Goal: Task Accomplishment & Management: Complete application form

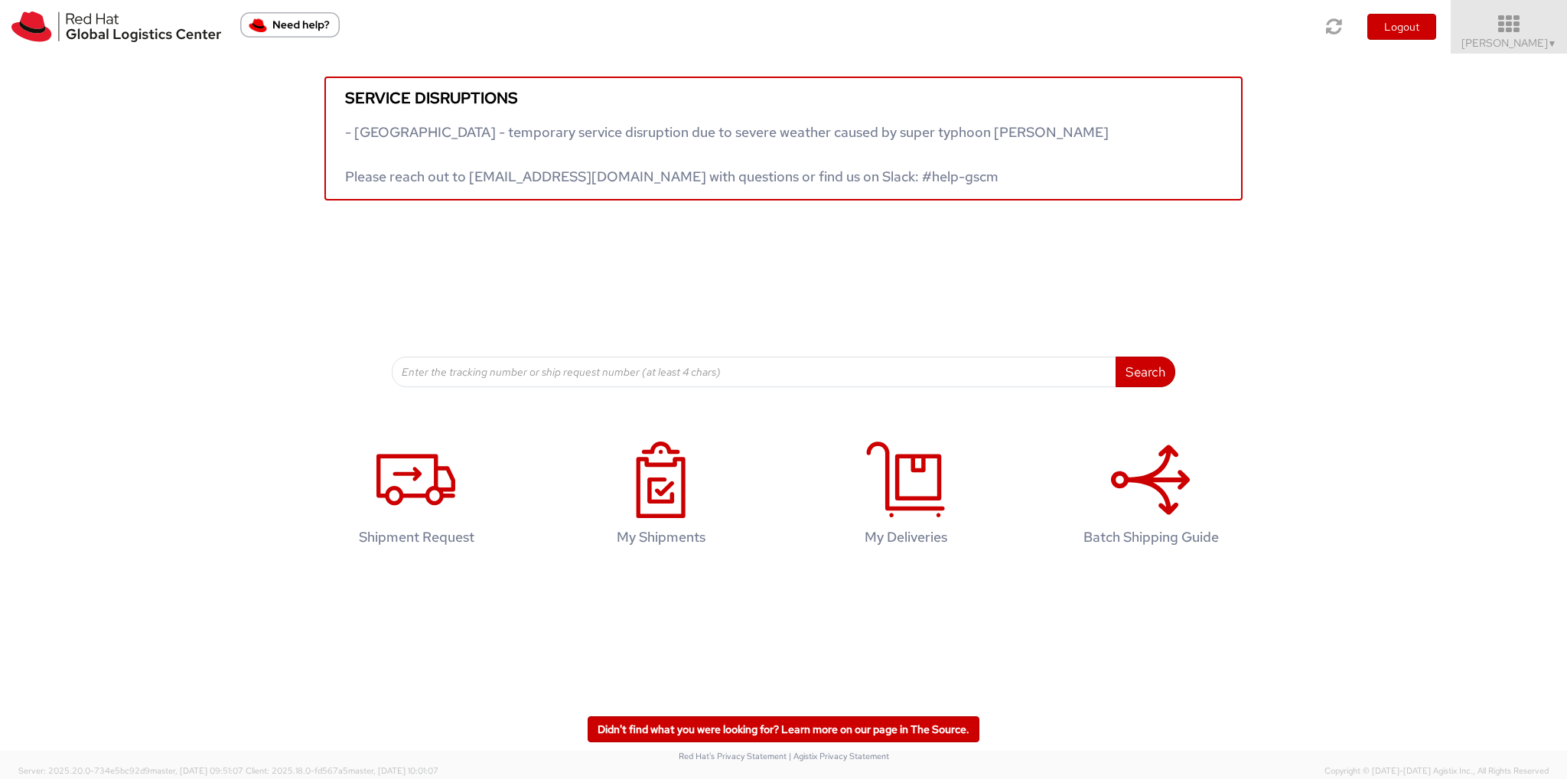
click at [1538, 40] on span "[PERSON_NAME] ▼" at bounding box center [1510, 43] width 96 height 14
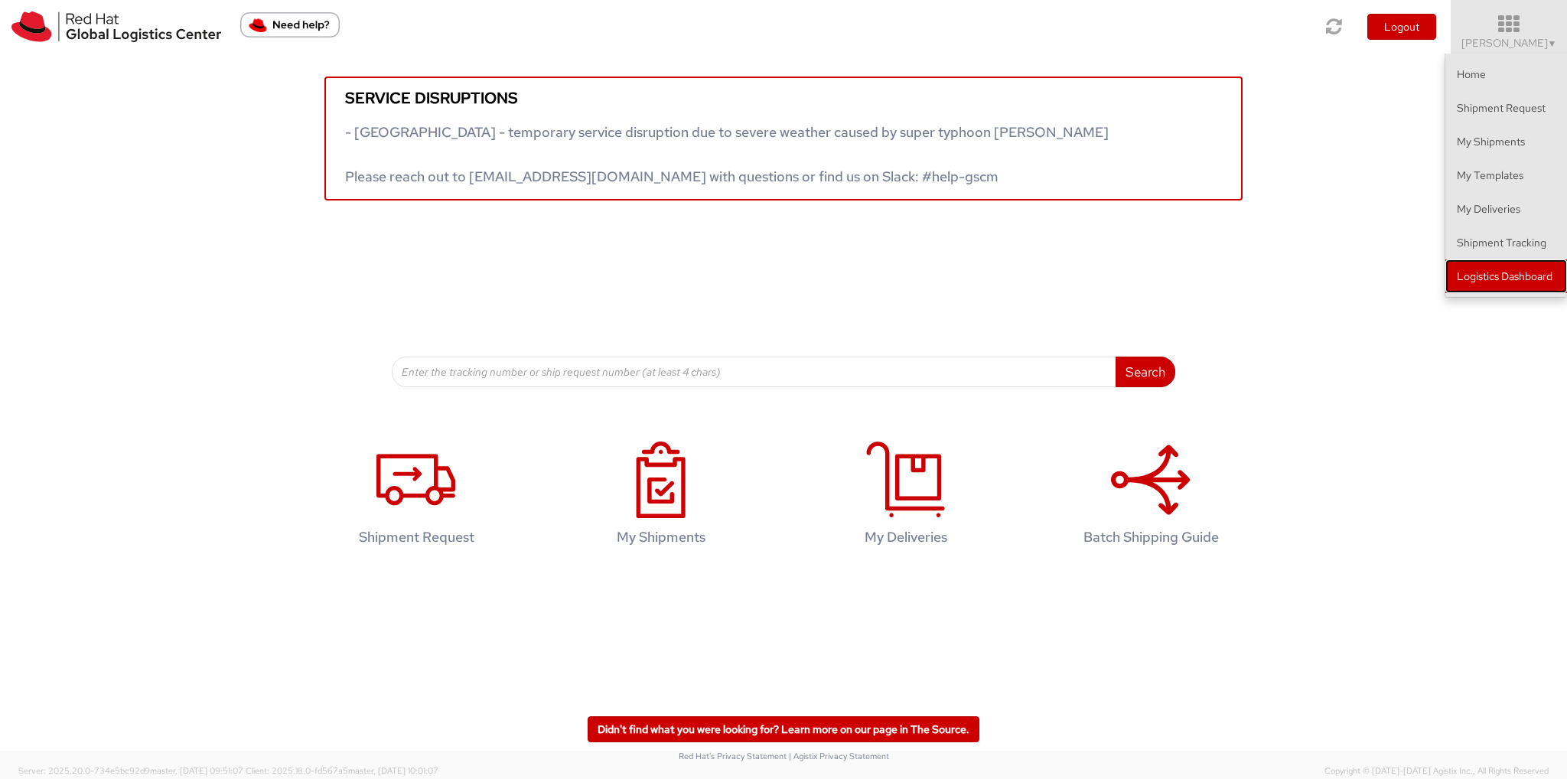
click at [1520, 270] on link "Logistics Dashboard" at bounding box center [1507, 276] width 122 height 34
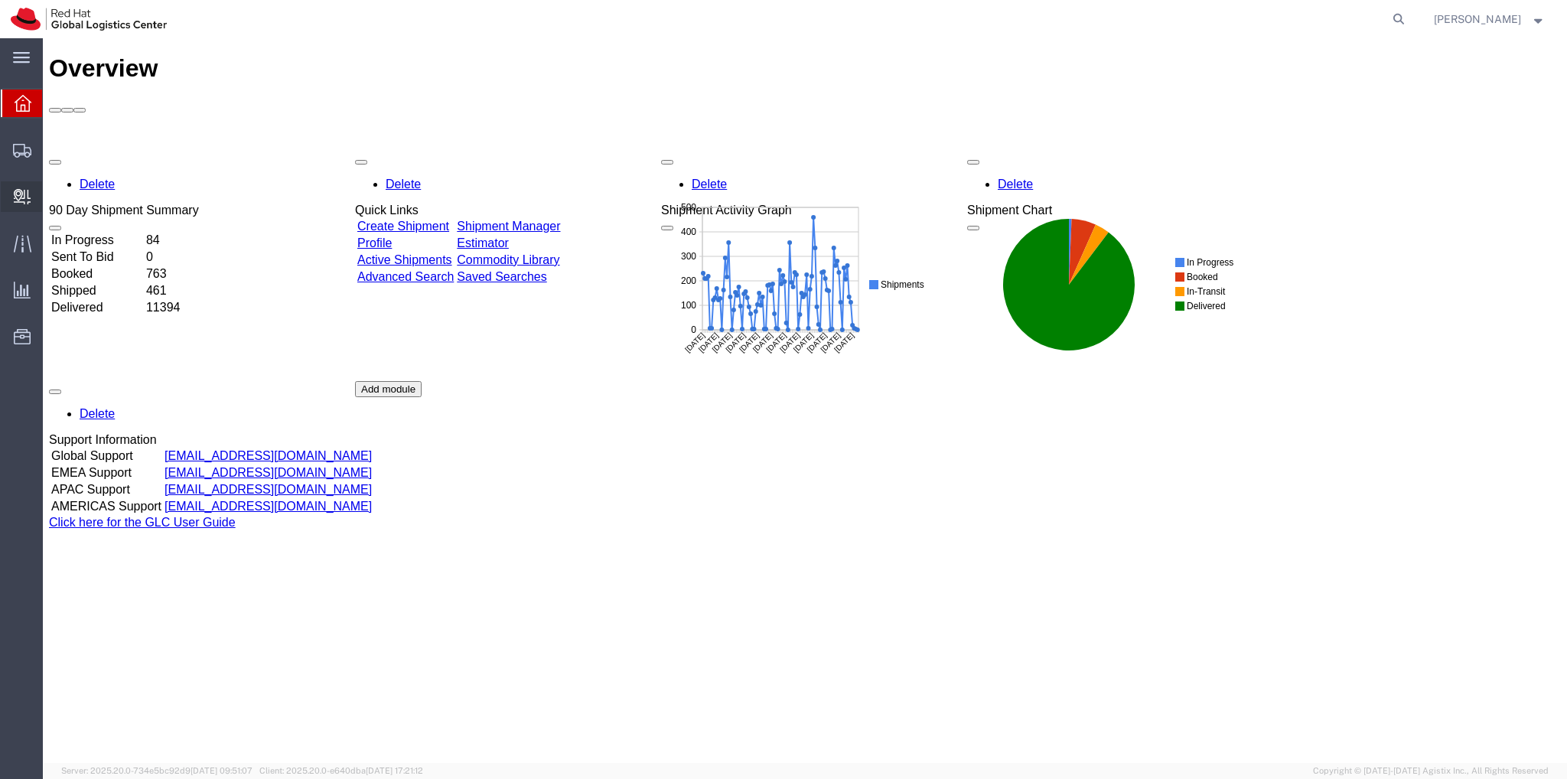
click at [53, 195] on span "Internal Delivery" at bounding box center [47, 196] width 11 height 31
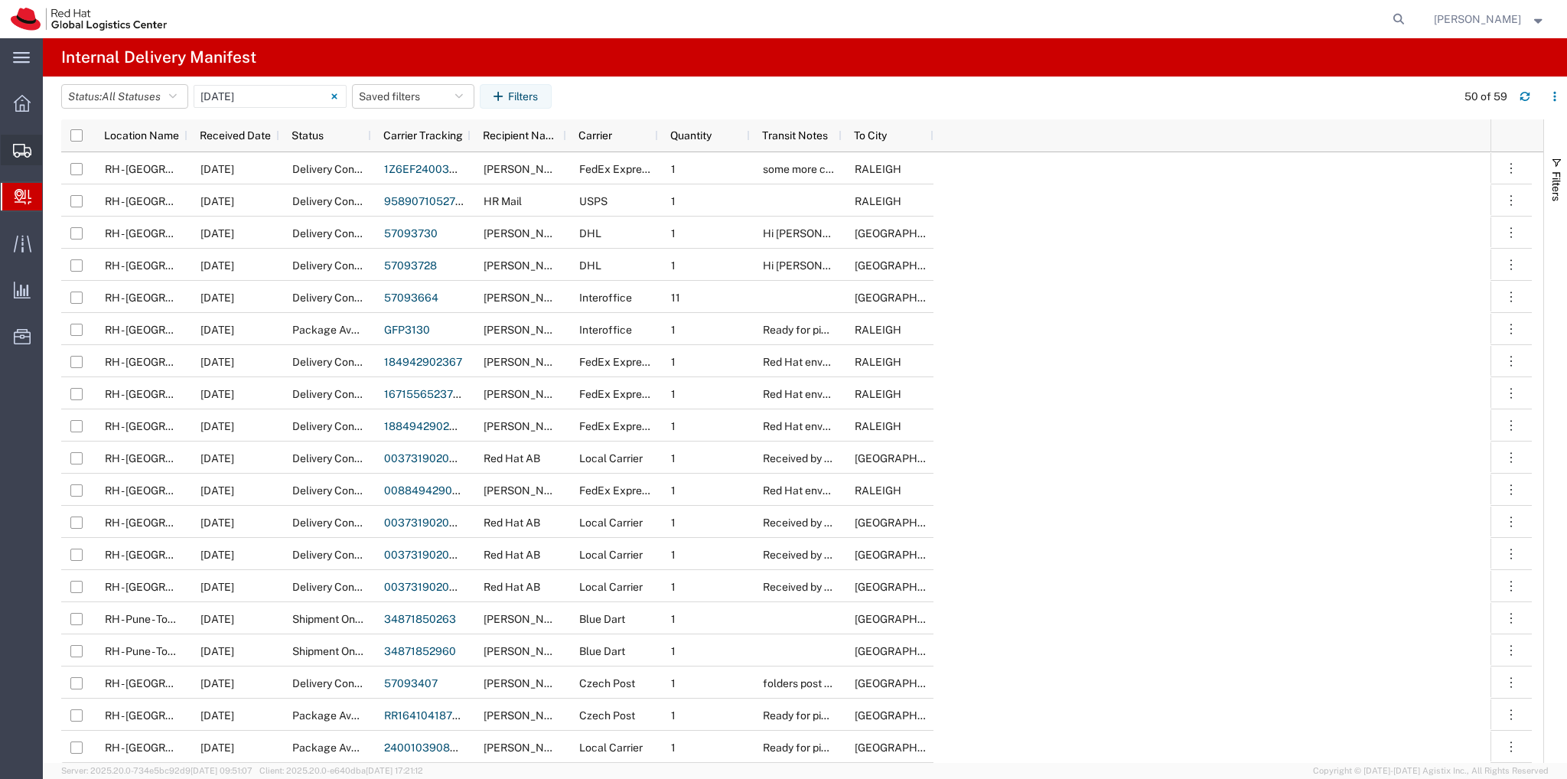
click at [0, 0] on span "Create Shipment" at bounding box center [0, 0] width 0 height 0
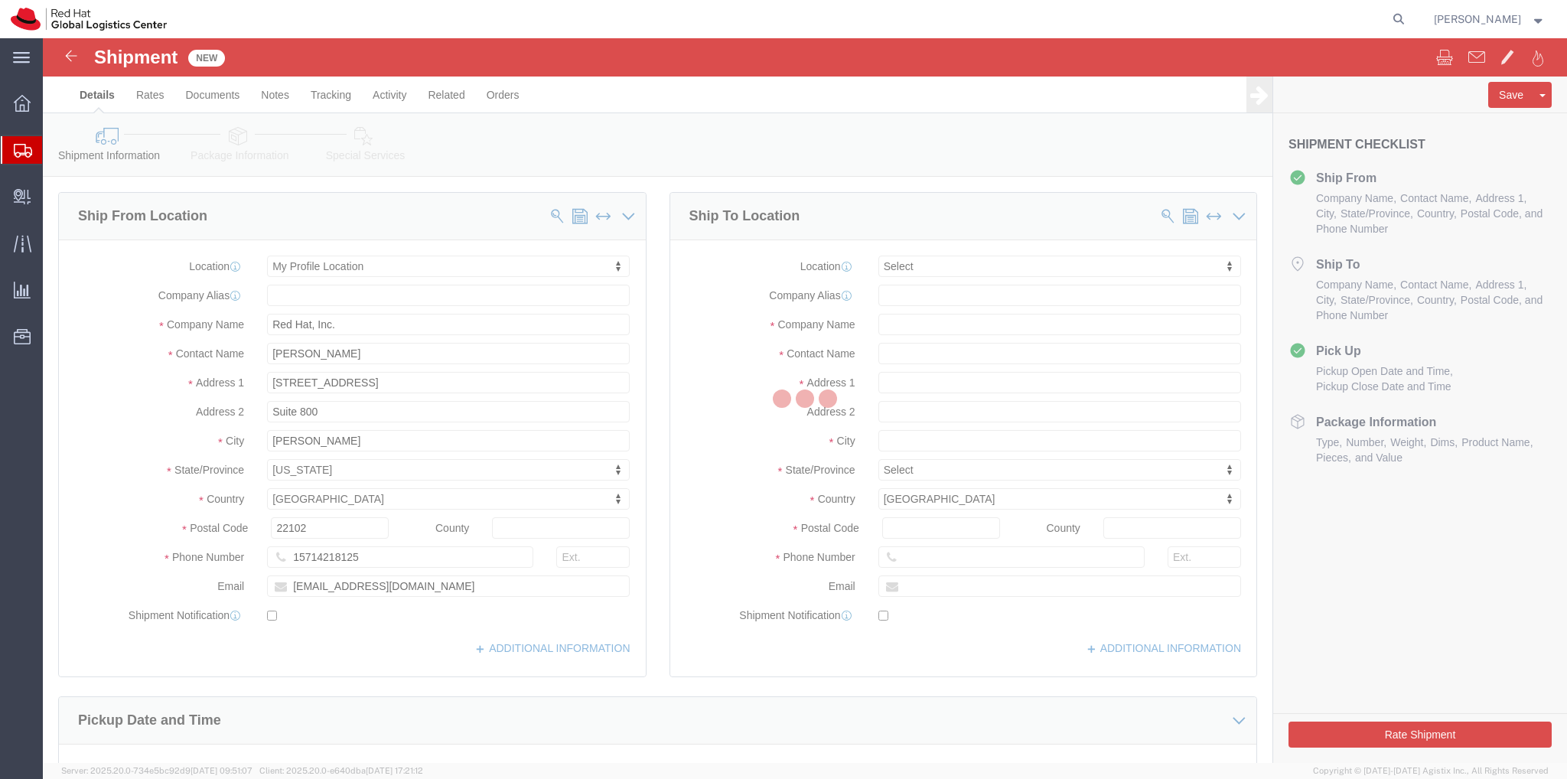
select select
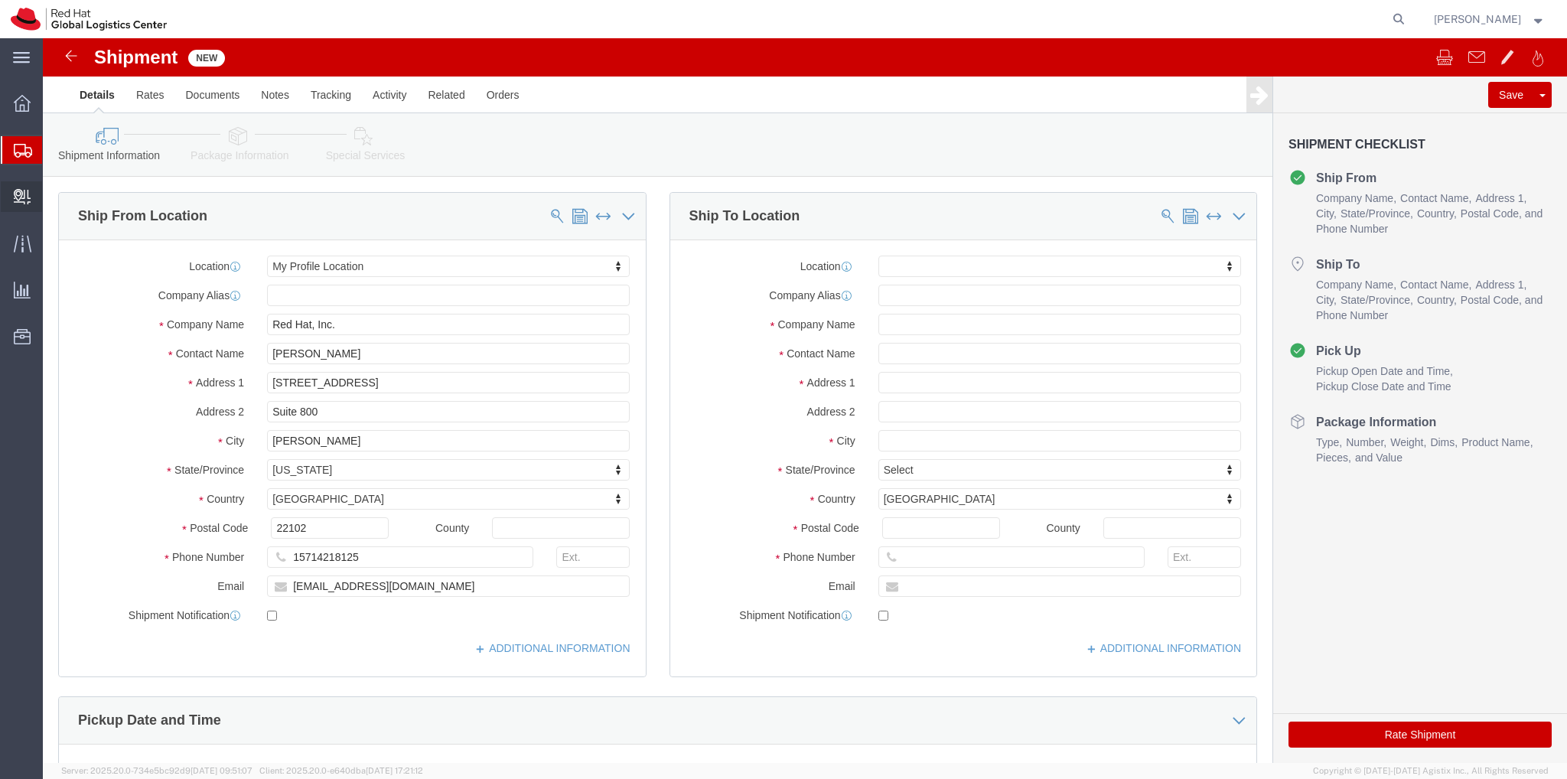
click at [0, 0] on span "Create Delivery" at bounding box center [0, 0] width 0 height 0
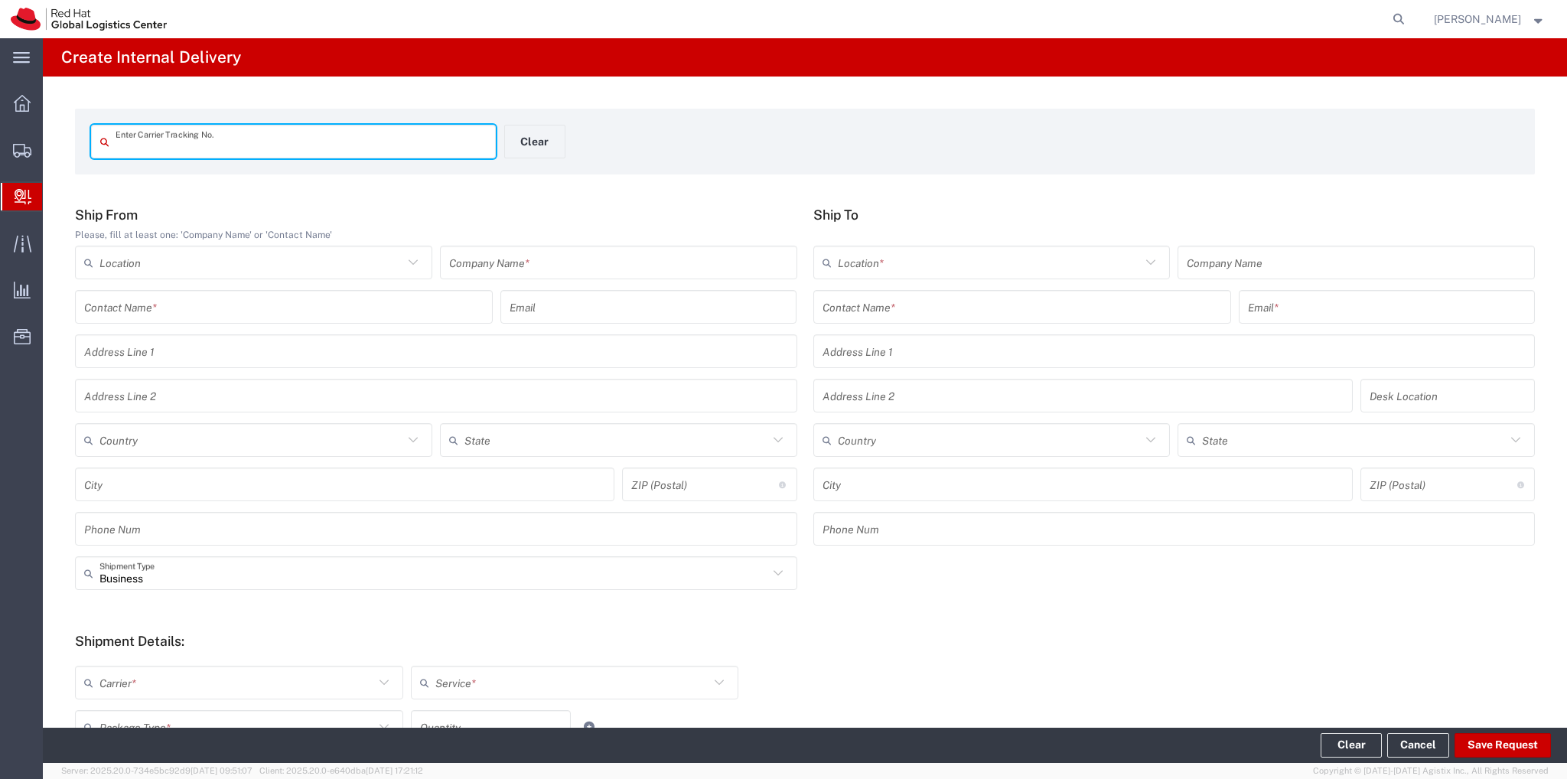
click at [268, 147] on input "text" at bounding box center [301, 142] width 371 height 27
type input "393987370350"
click at [598, 273] on input "text" at bounding box center [618, 262] width 339 height 27
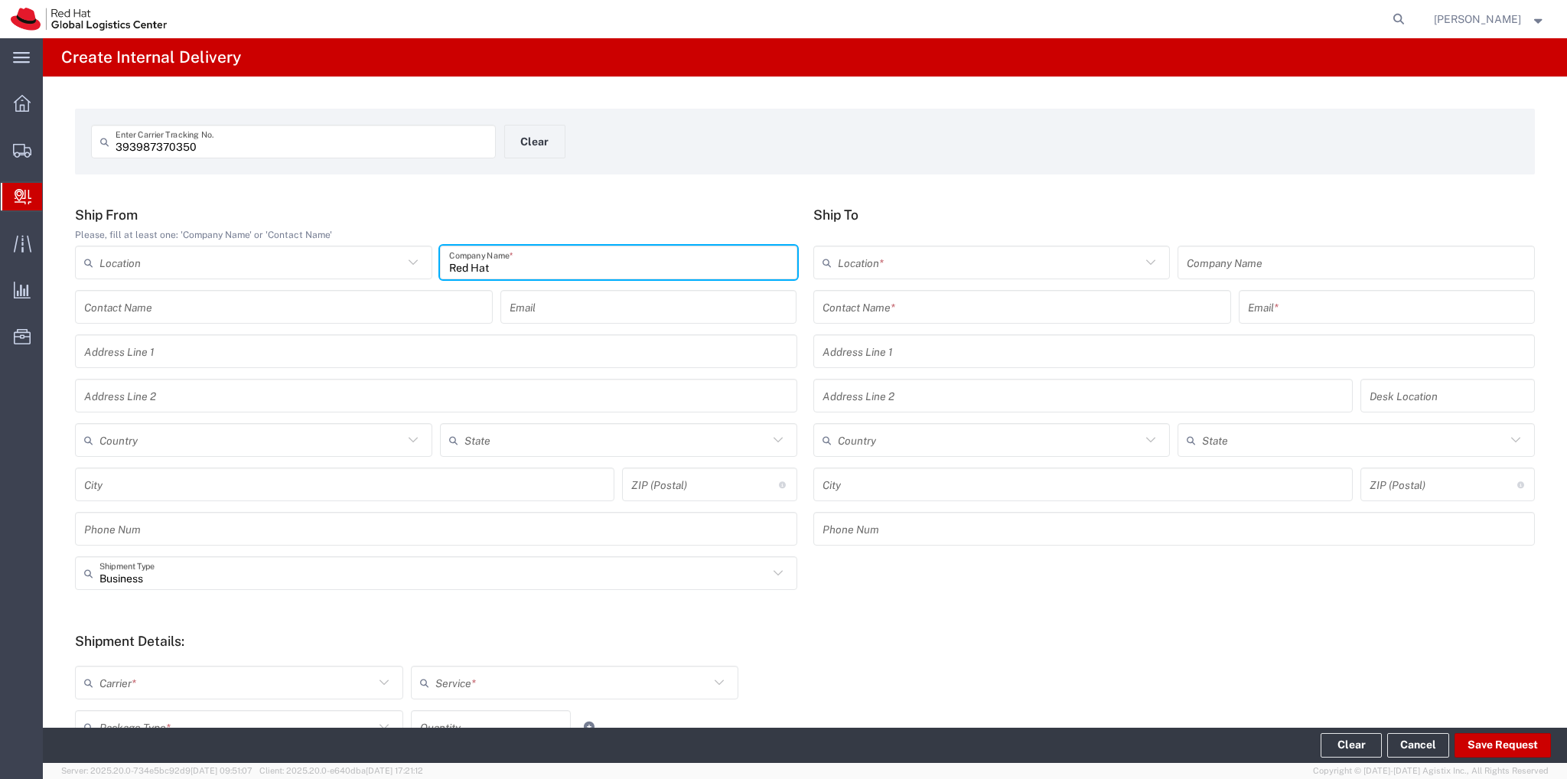
type input "Red Hat"
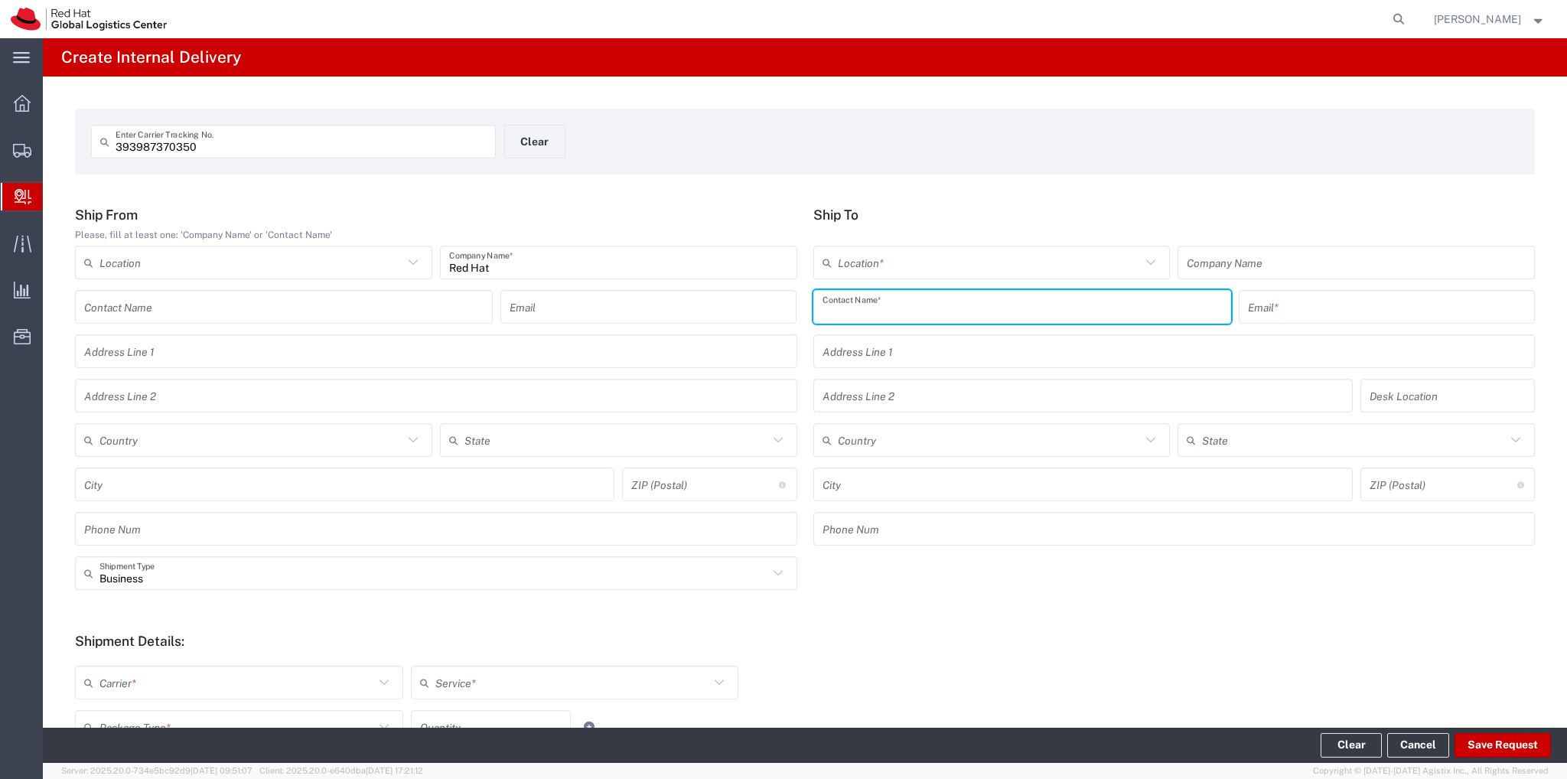
click at [967, 311] on input "text" at bounding box center [1022, 307] width 399 height 27
type input "Mike M"
